Goal: Information Seeking & Learning: Learn about a topic

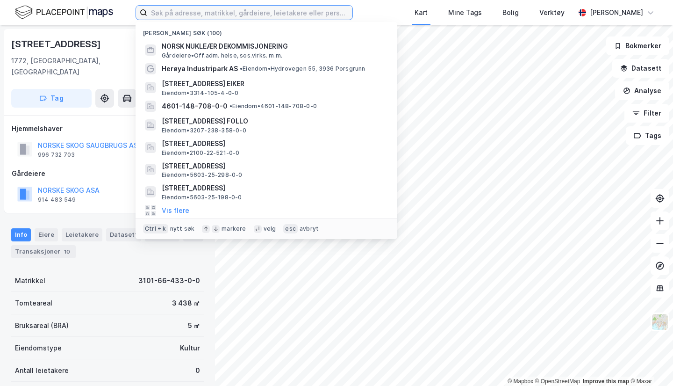
click at [303, 13] on input at bounding box center [249, 13] width 205 height 14
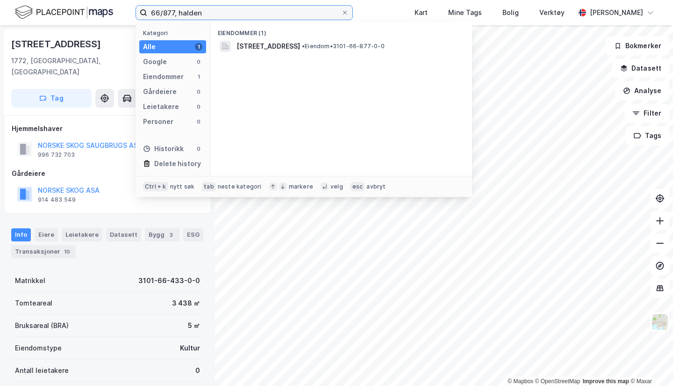
type input "66/877, halden"
click at [300, 41] on span "[STREET_ADDRESS]" at bounding box center [269, 46] width 64 height 11
